Goal: Contribute content: Add original content to the website for others to see

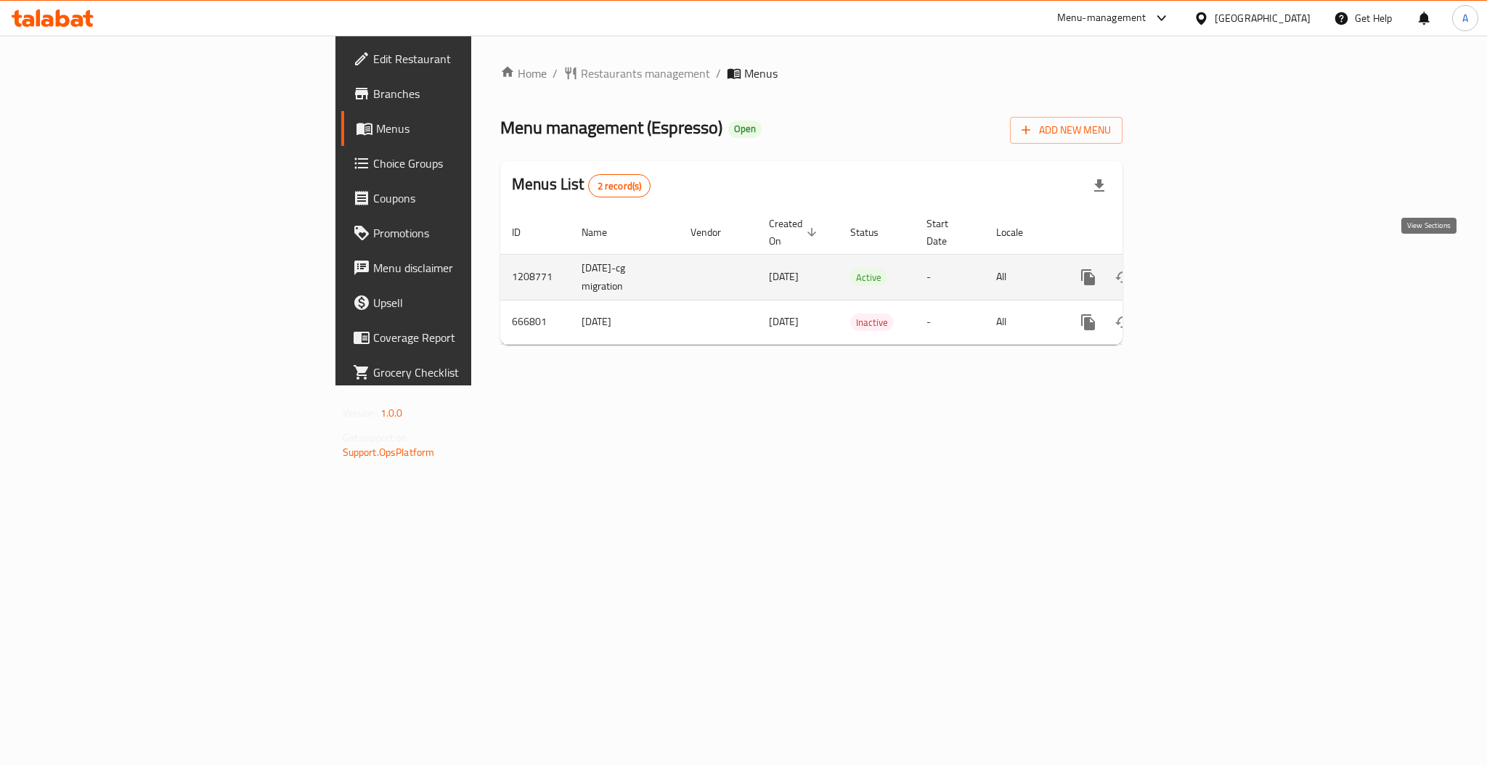
click at [1210, 270] on link "enhanced table" at bounding box center [1193, 277] width 35 height 35
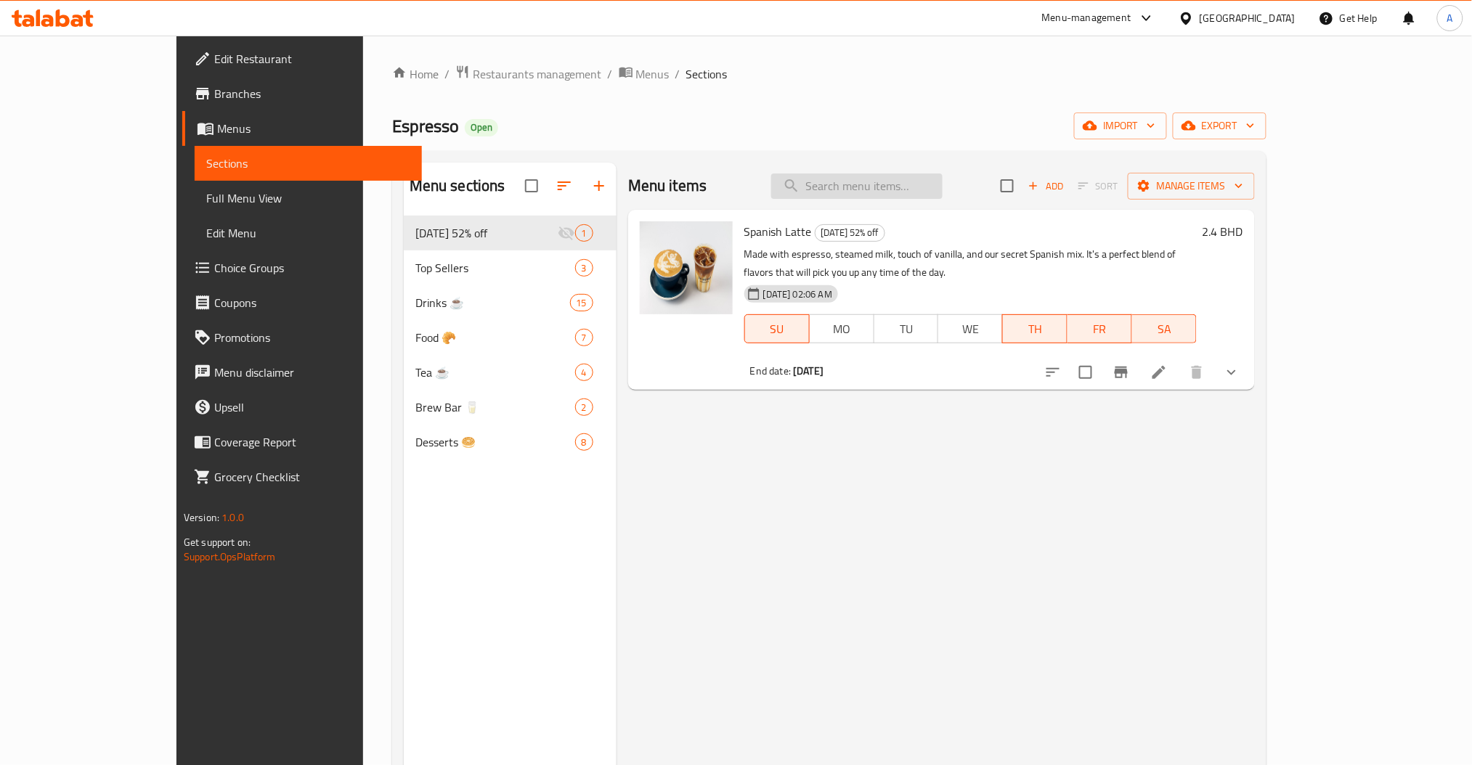
click at [876, 197] on input "search" at bounding box center [856, 186] width 171 height 25
click at [582, 177] on button "button" at bounding box center [599, 185] width 35 height 35
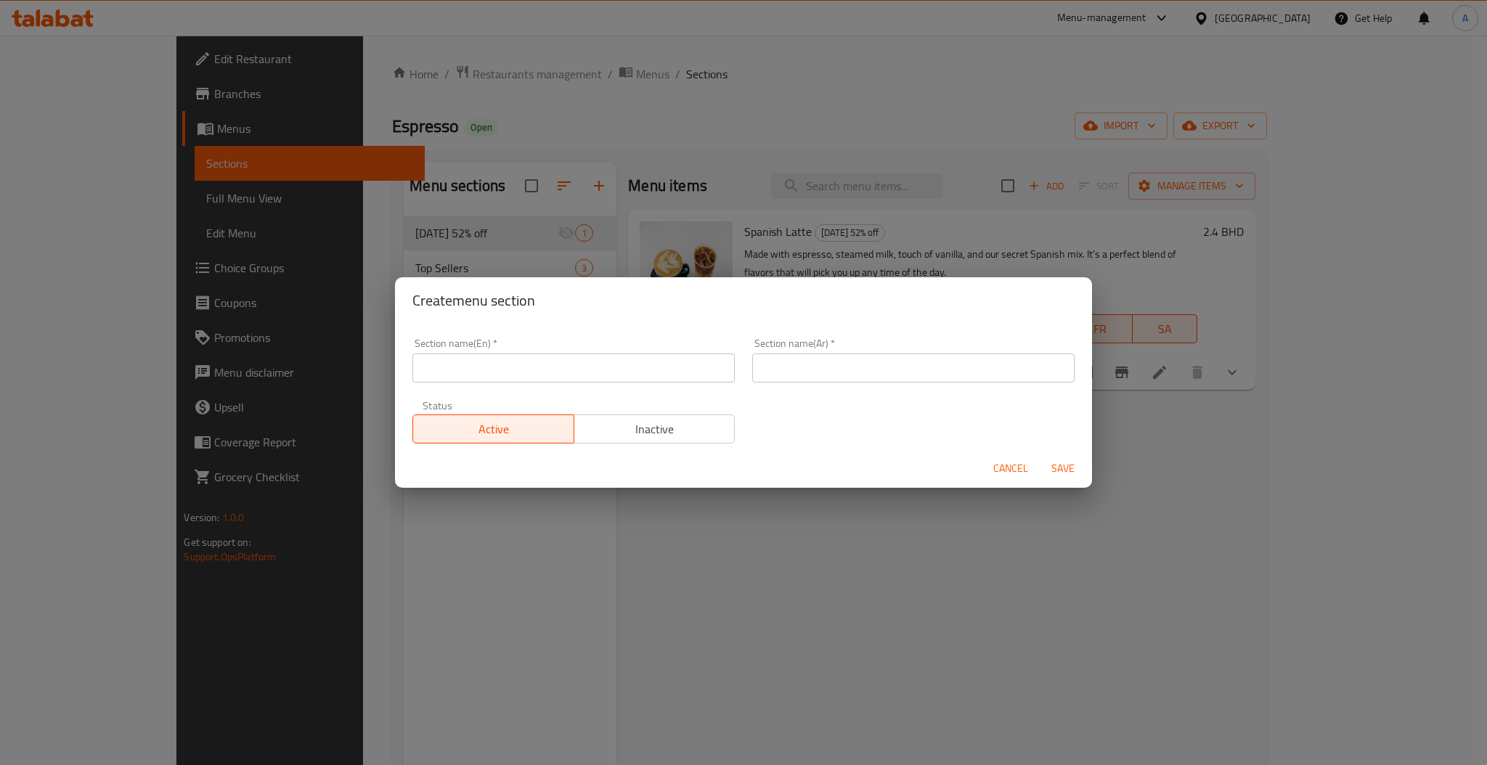
click at [459, 378] on input "text" at bounding box center [573, 368] width 322 height 29
type input "water"
type input "w"
type input "ماء"
click at [1059, 461] on span "Save" at bounding box center [1063, 469] width 35 height 18
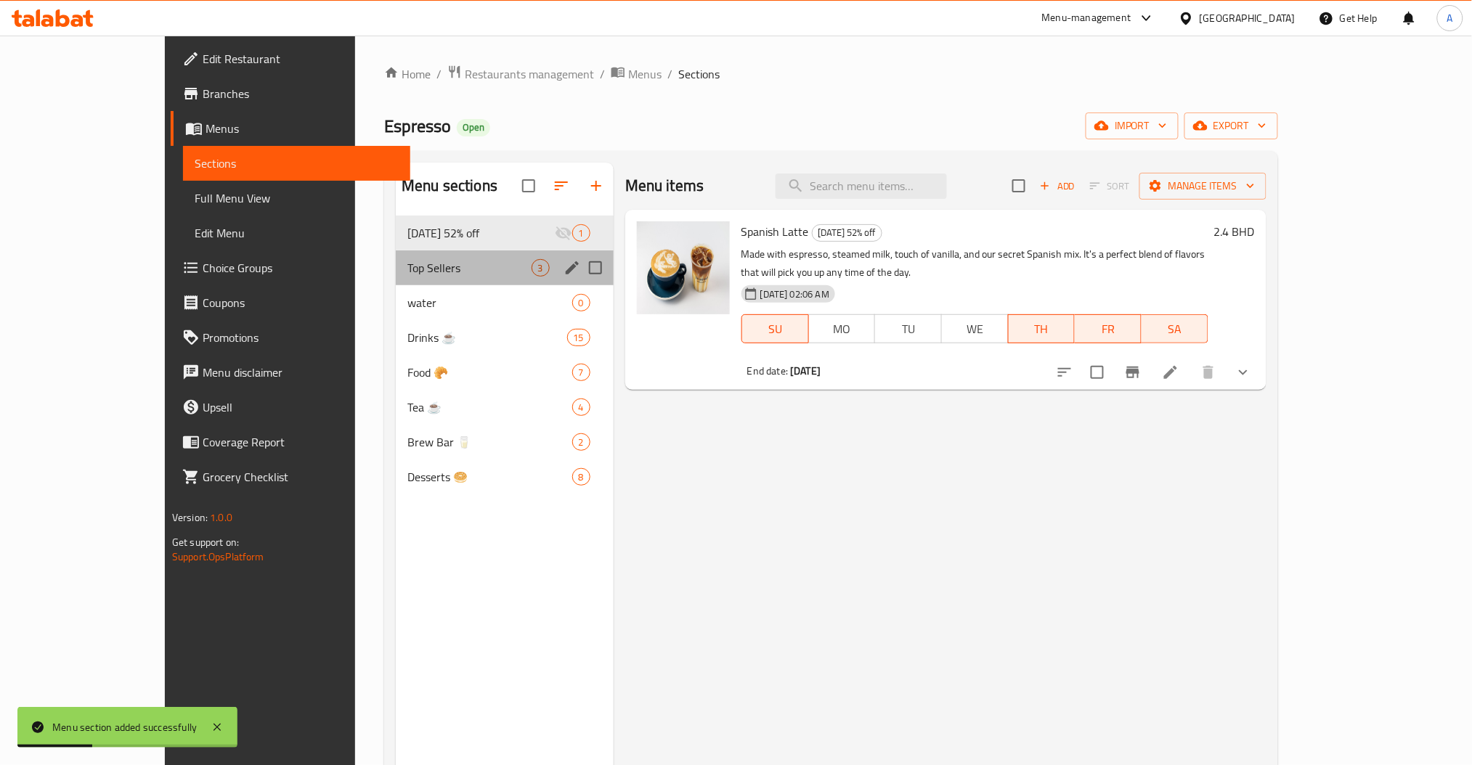
click at [423, 257] on div "Top Sellers 3" at bounding box center [505, 268] width 218 height 35
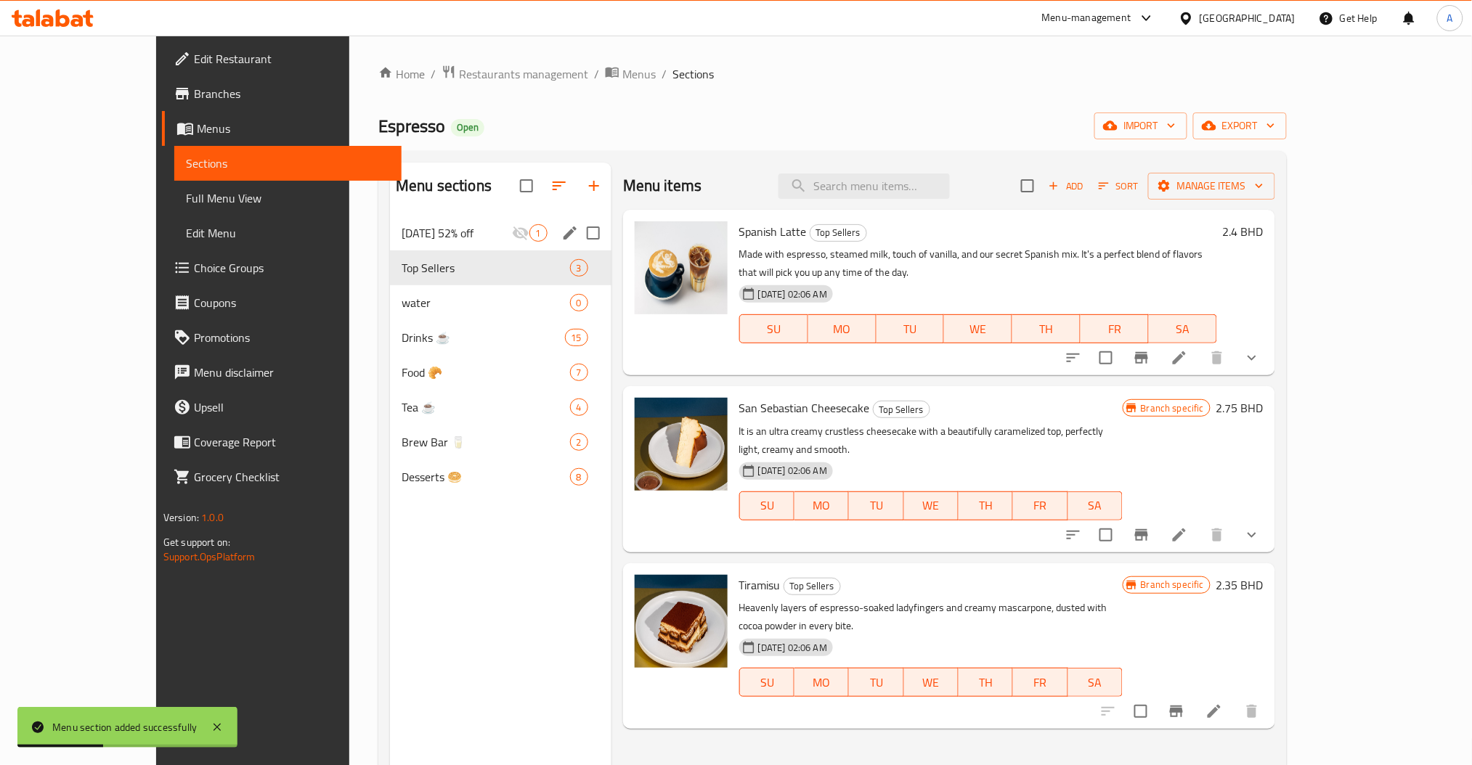
click at [412, 235] on span "[DATE] 52% off" at bounding box center [457, 232] width 110 height 17
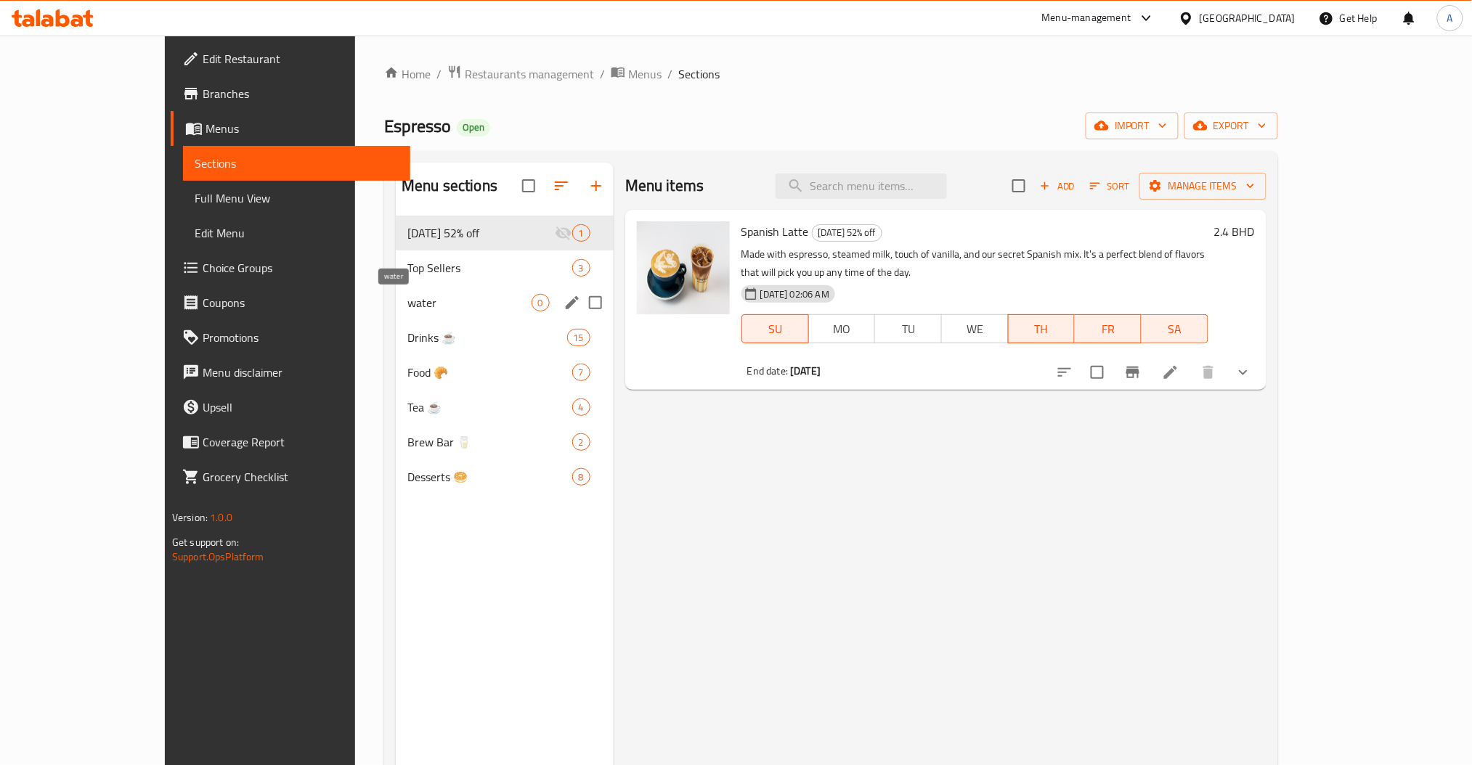
click at [407, 301] on span "water" at bounding box center [469, 302] width 124 height 17
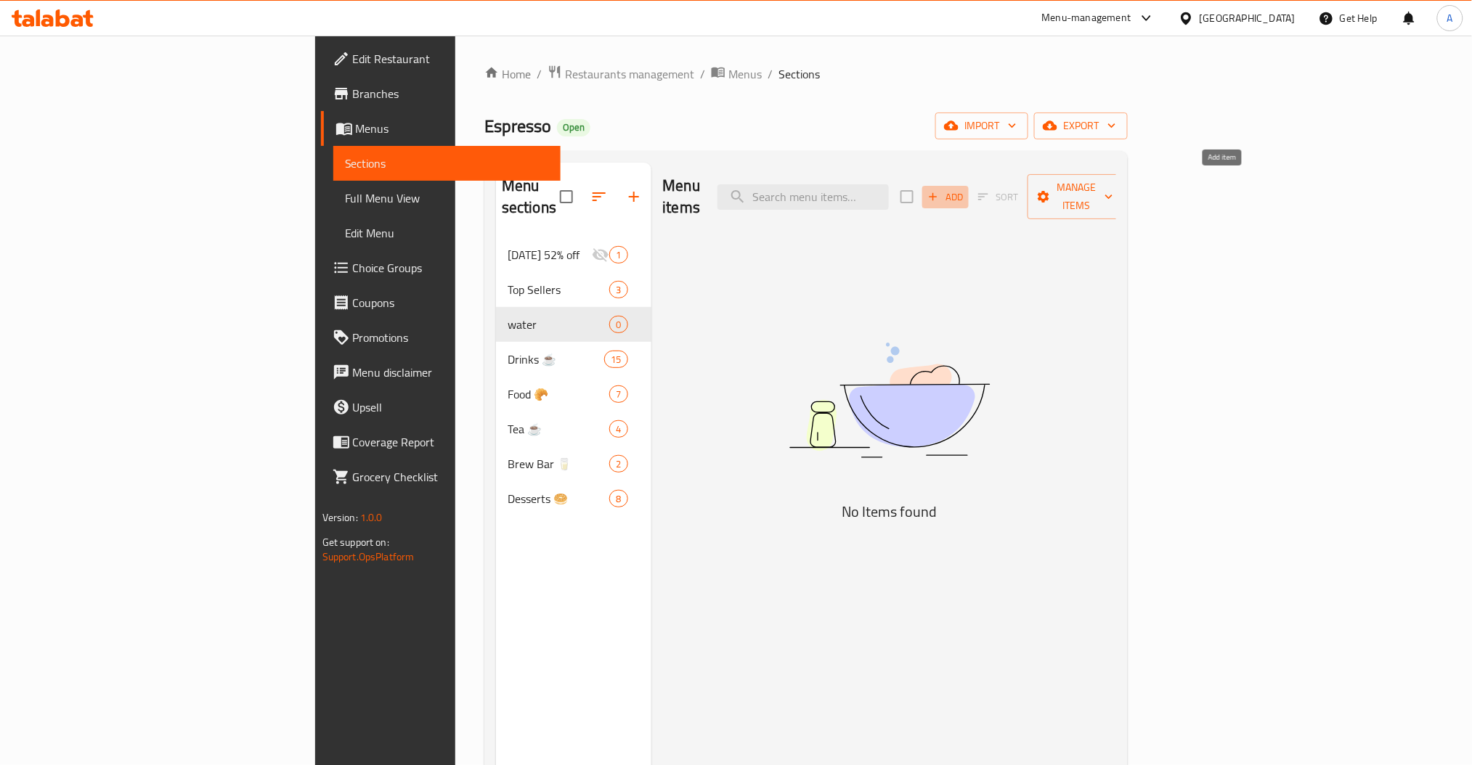
click at [965, 190] on span "Add" at bounding box center [945, 197] width 39 height 17
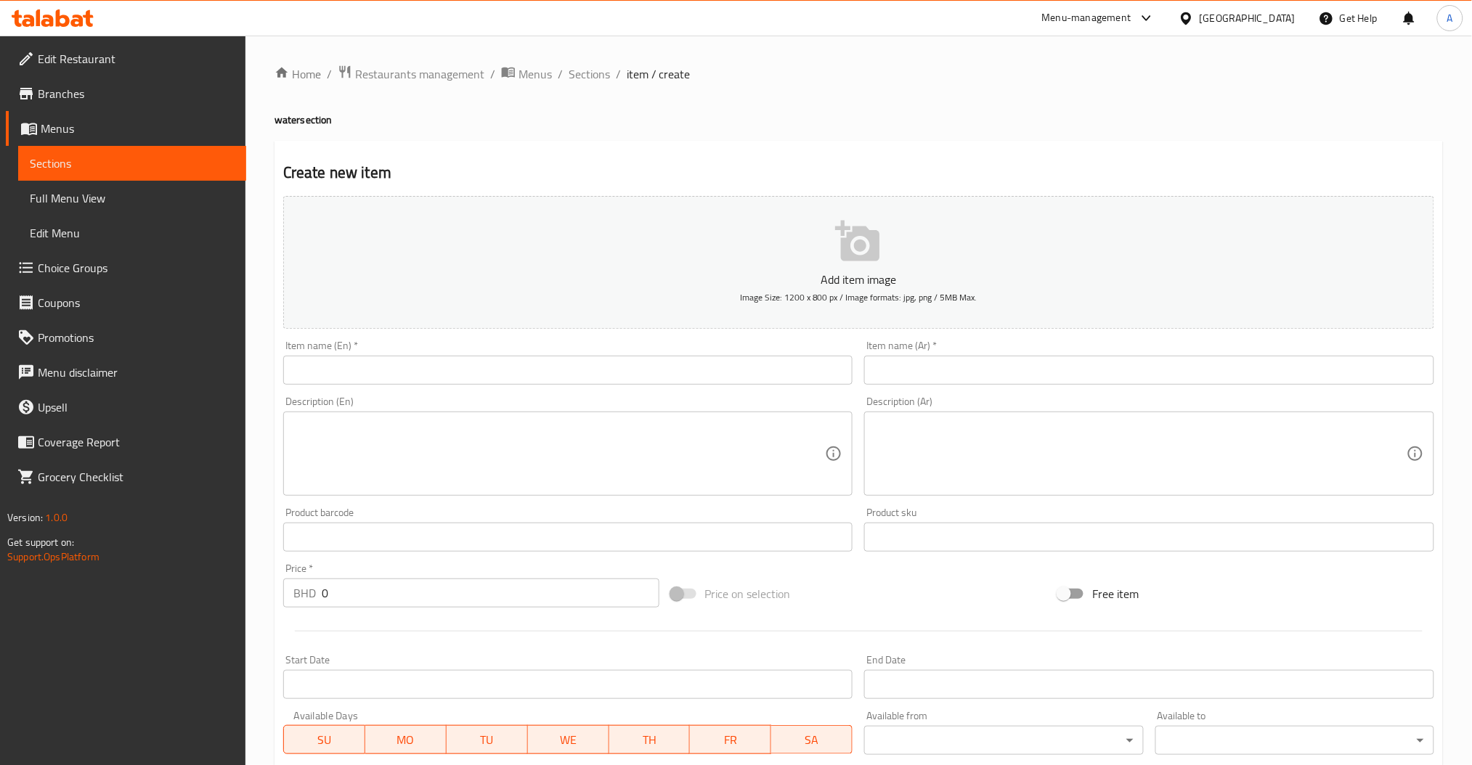
click at [547, 367] on input "text" at bounding box center [568, 370] width 570 height 29
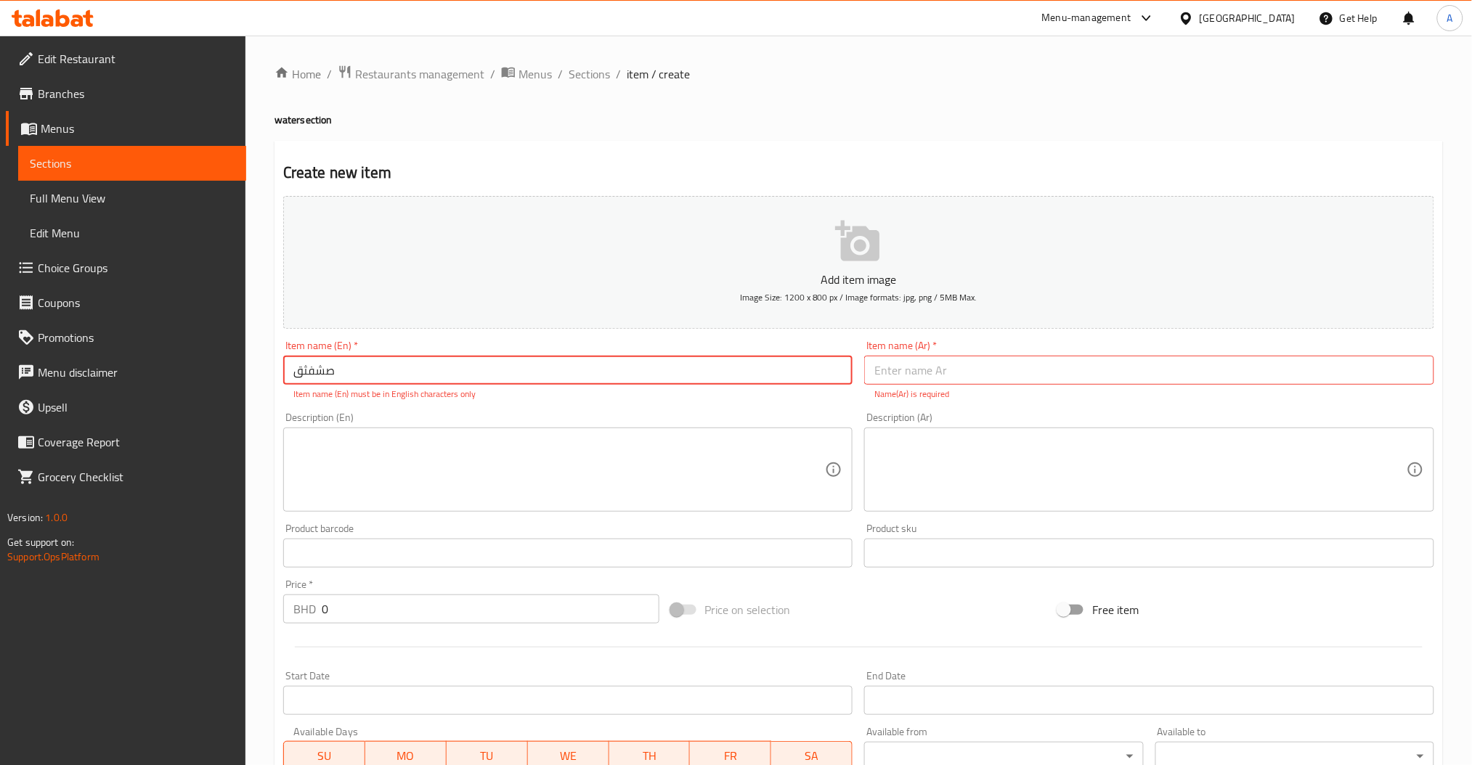
drag, startPoint x: 547, startPoint y: 367, endPoint x: 0, endPoint y: 555, distance: 578.2
click at [0, 555] on div "Edit Restaurant Branches Menus Sections Full Menu View Edit Menu Choice Groups …" at bounding box center [736, 539] width 1472 height 1006
drag, startPoint x: 372, startPoint y: 371, endPoint x: 98, endPoint y: 365, distance: 273.8
click at [98, 365] on div "Edit Restaurant Branches Menus Sections Full Menu View Edit Menu Choice Groups …" at bounding box center [736, 539] width 1472 height 1006
type input "water"
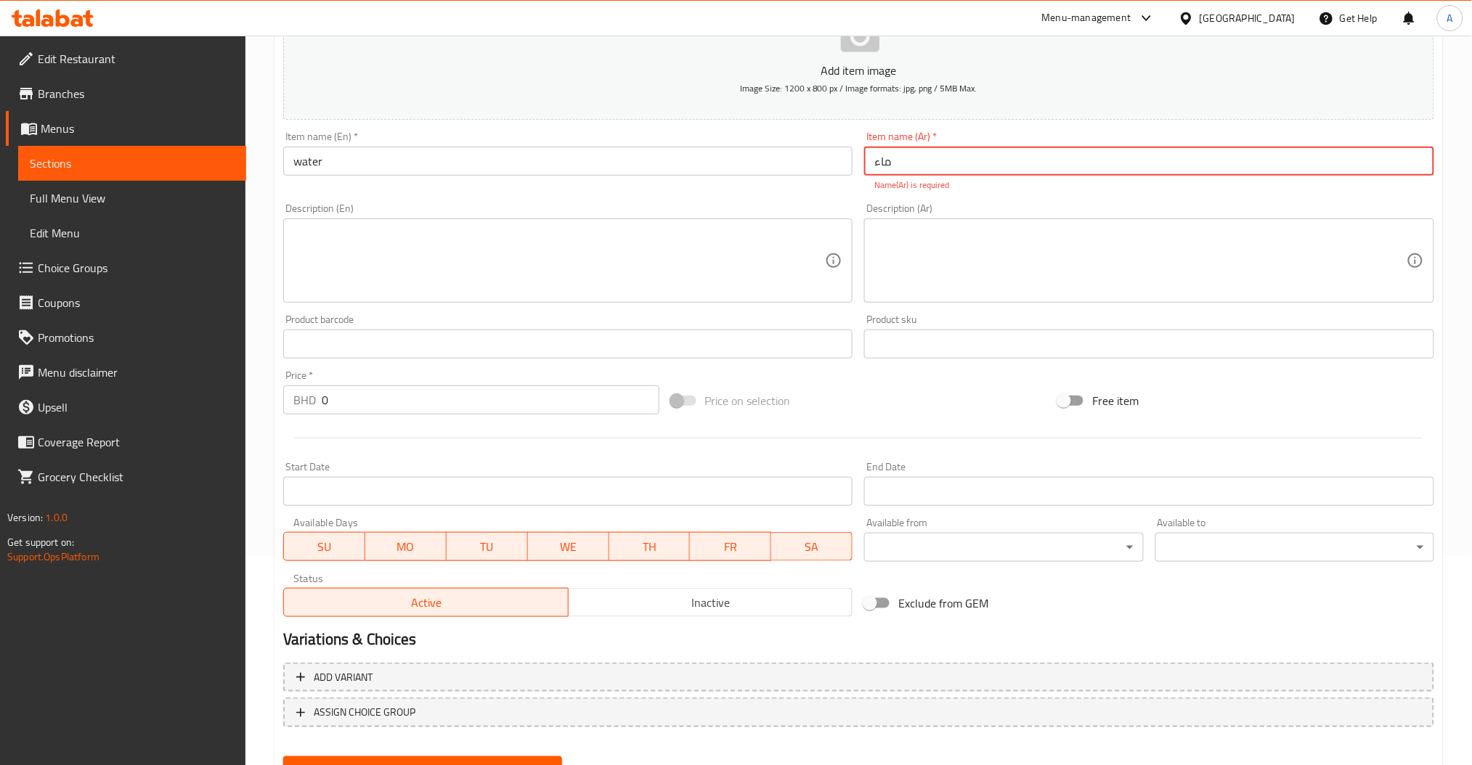
scroll to position [224, 0]
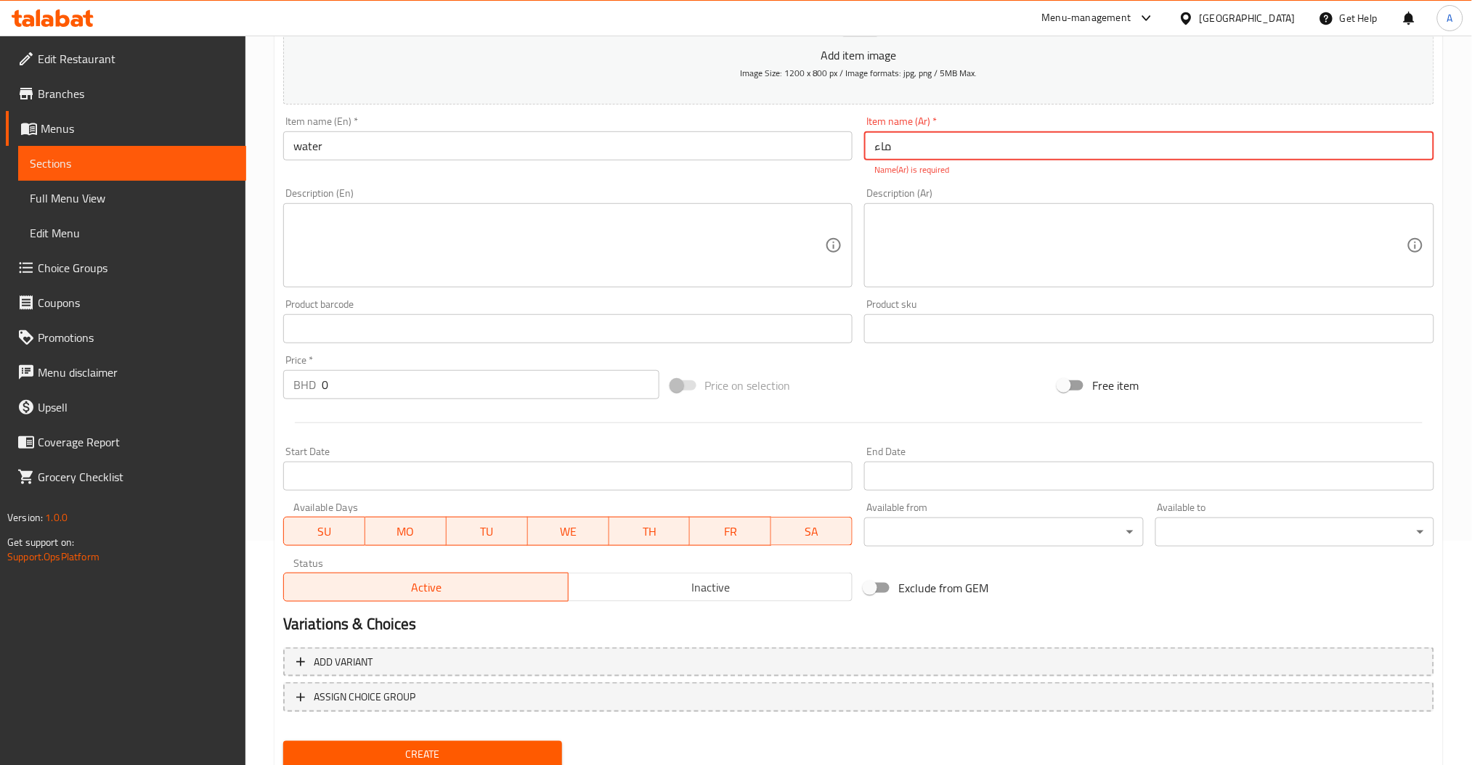
type input "ماء"
click at [424, 393] on div "Add item image Image Size: 1200 x 800 px / Image formats: jpg, png / 5MB Max. I…" at bounding box center [858, 287] width 1163 height 642
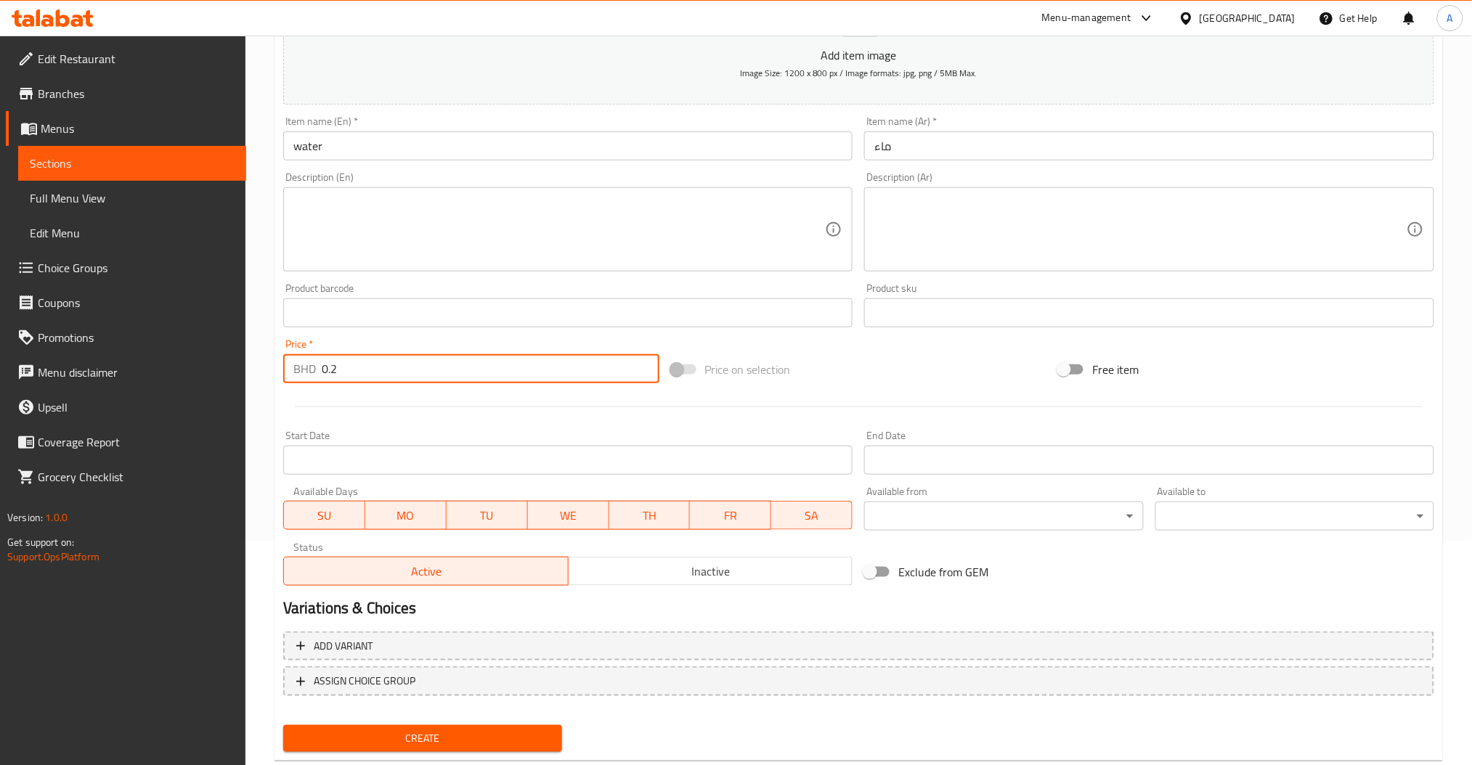
type input "0.2"
click at [444, 725] on button "Create" at bounding box center [422, 738] width 279 height 27
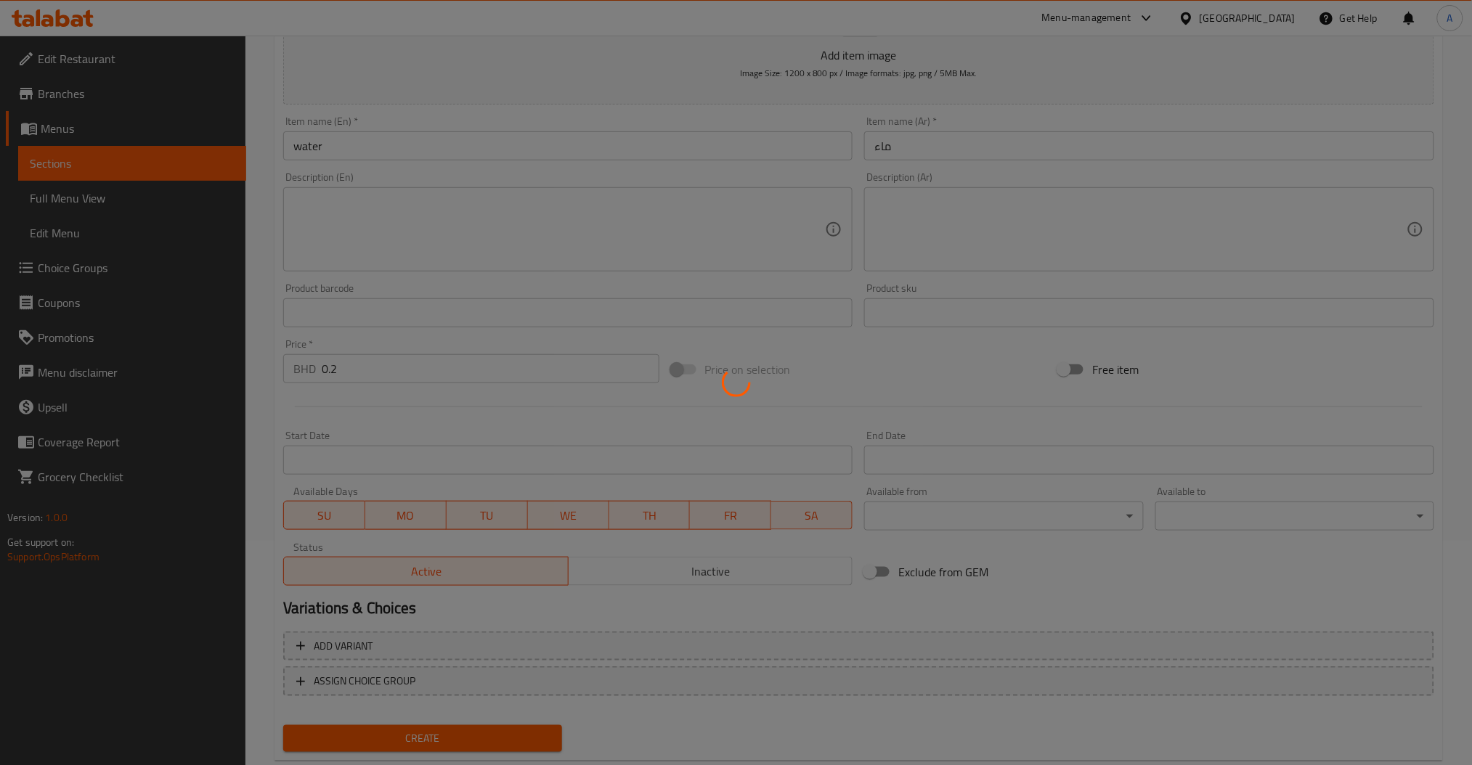
type input "0"
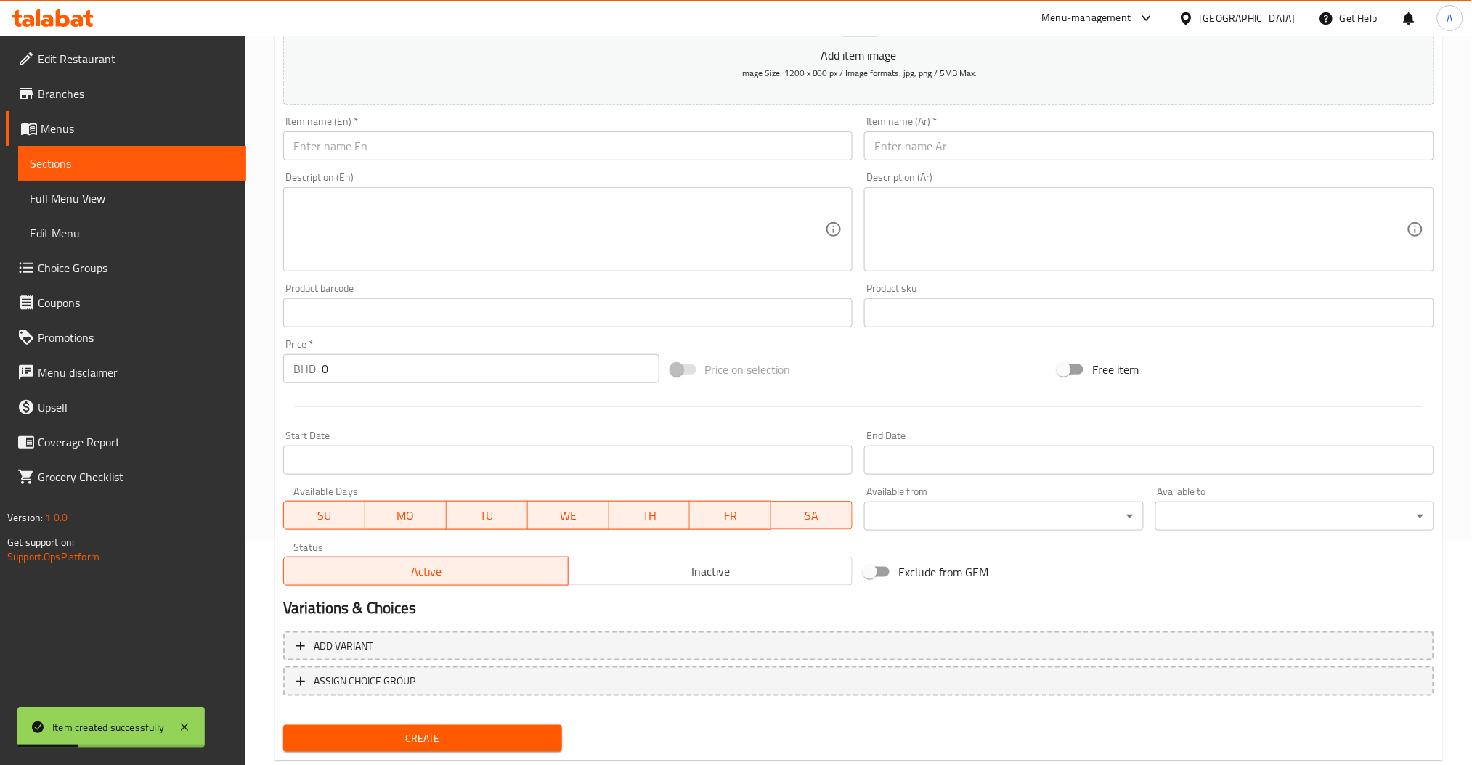
scroll to position [0, 0]
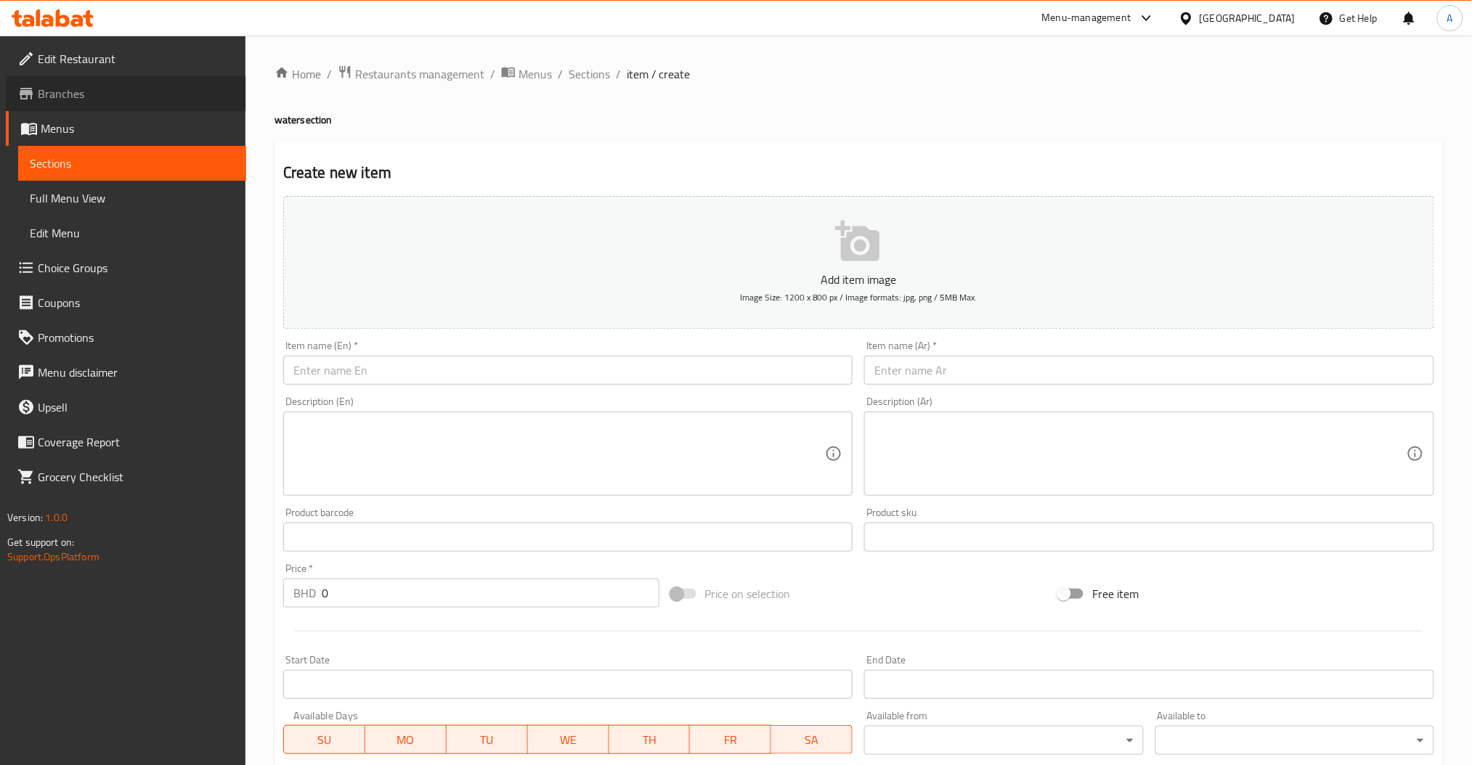
click at [126, 85] on span "Branches" at bounding box center [136, 93] width 197 height 17
